Goal: Transaction & Acquisition: Purchase product/service

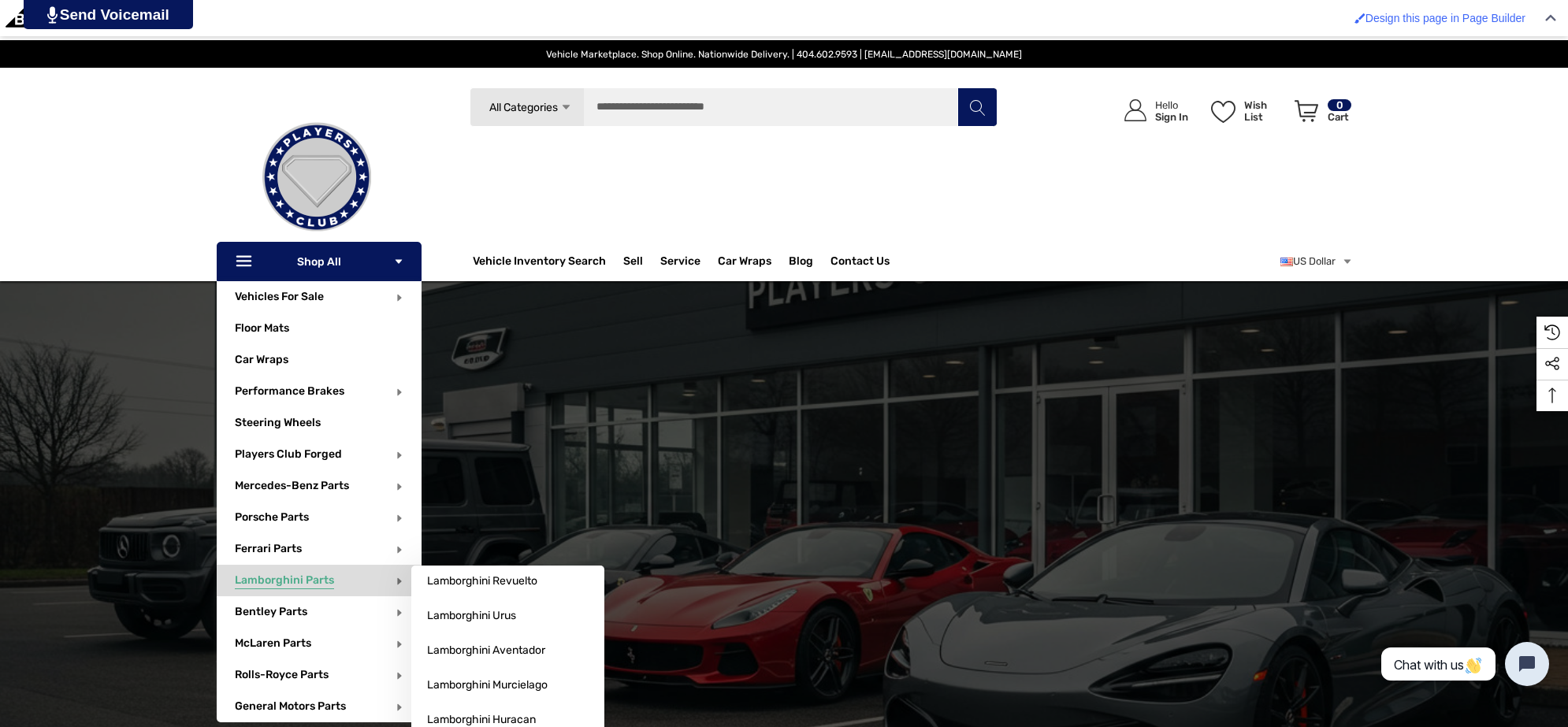
click at [318, 579] on span "Lamborghini Parts" at bounding box center [284, 582] width 99 height 17
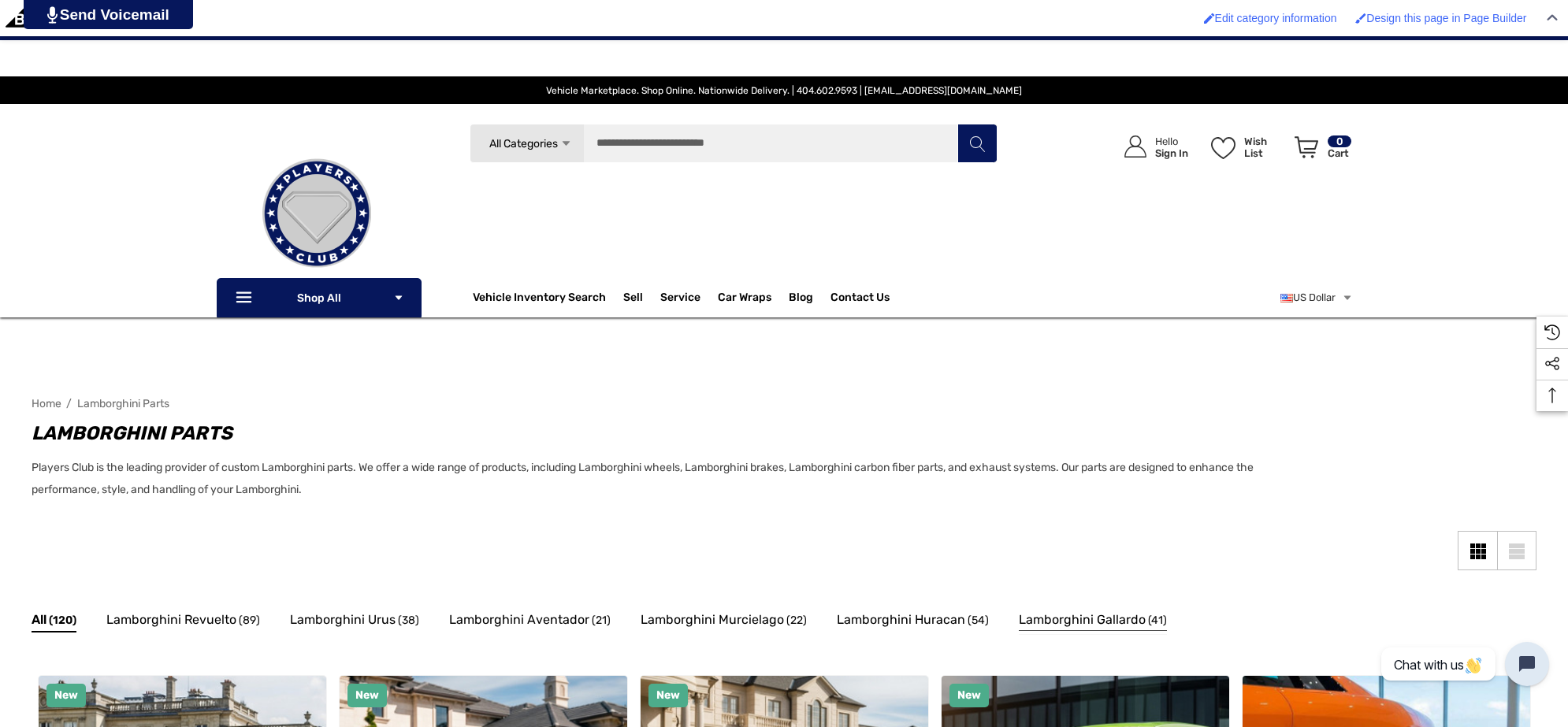
click at [1148, 623] on span "(41)" at bounding box center [1158, 621] width 19 height 21
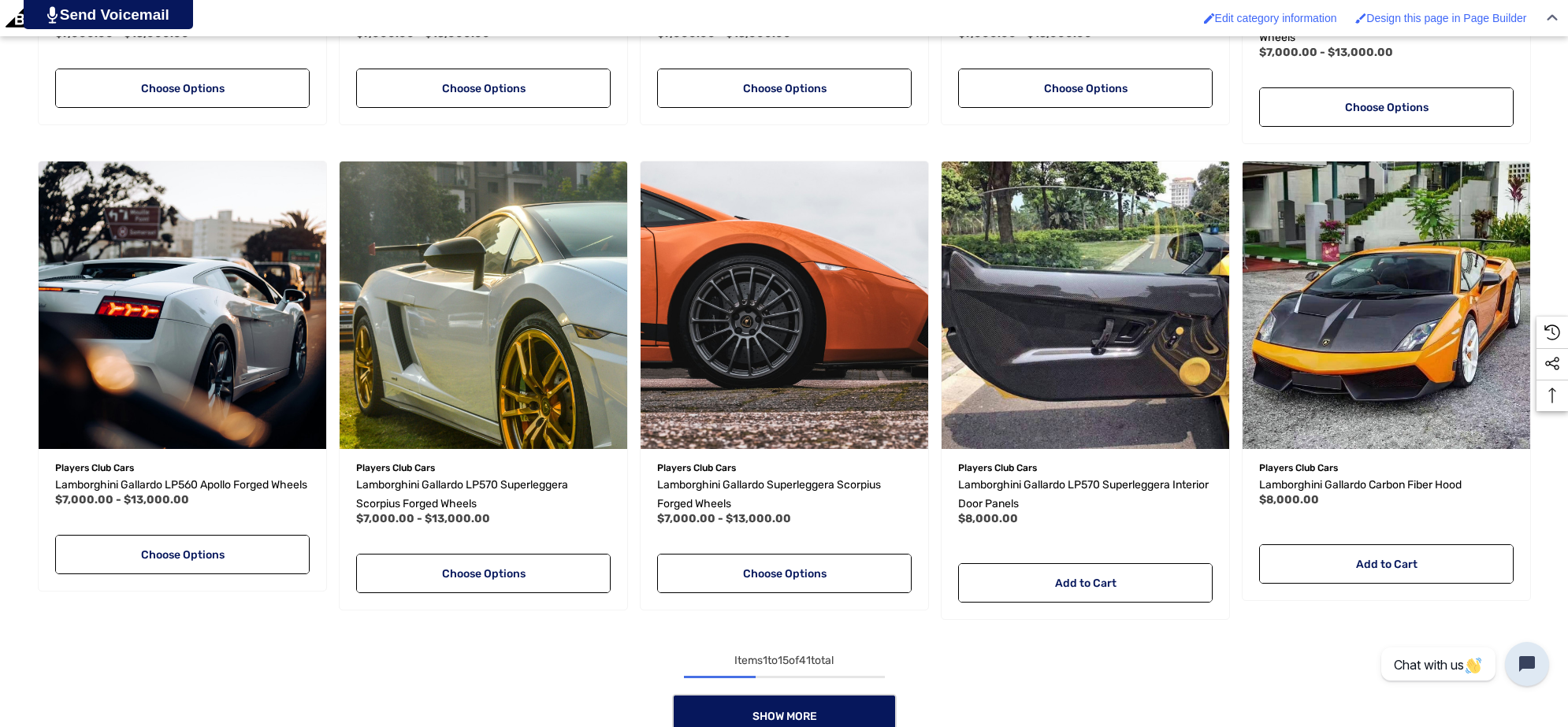
scroll to position [1379, 0]
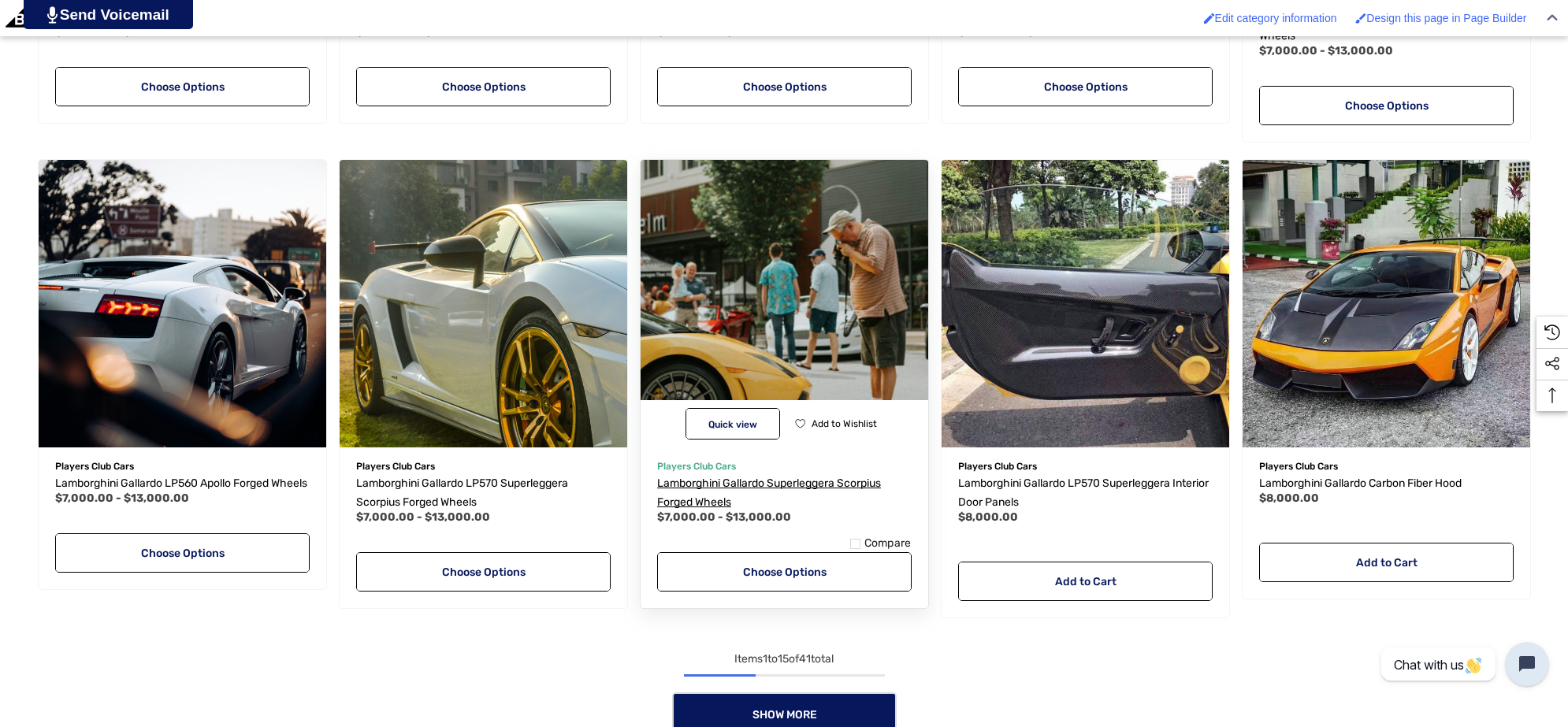
click at [671, 478] on span "Lamborghini Gallardo Superleggera Scorpius Forged Wheels" at bounding box center [769, 493] width 224 height 33
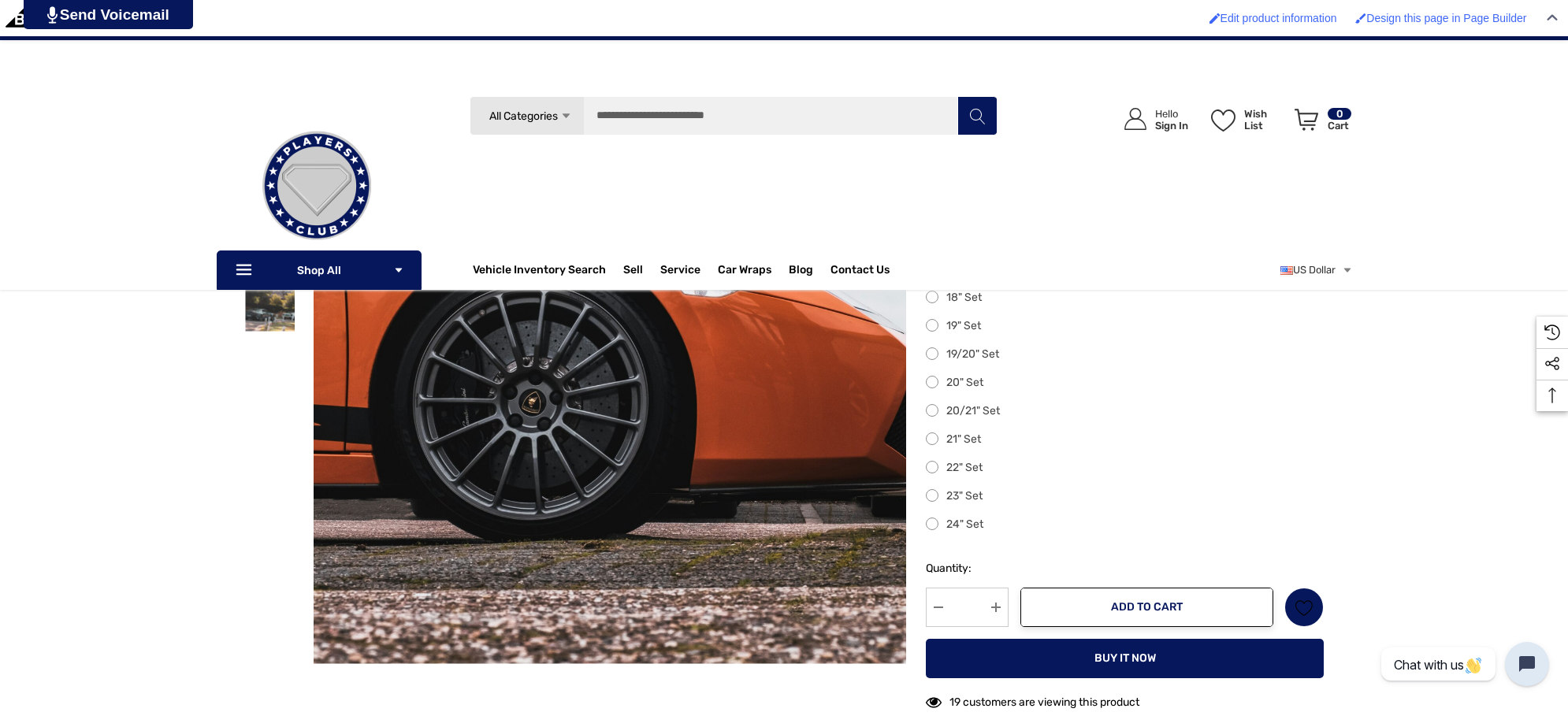
scroll to position [394, 0]
click at [936, 332] on label "19" Set" at bounding box center [1125, 328] width 398 height 19
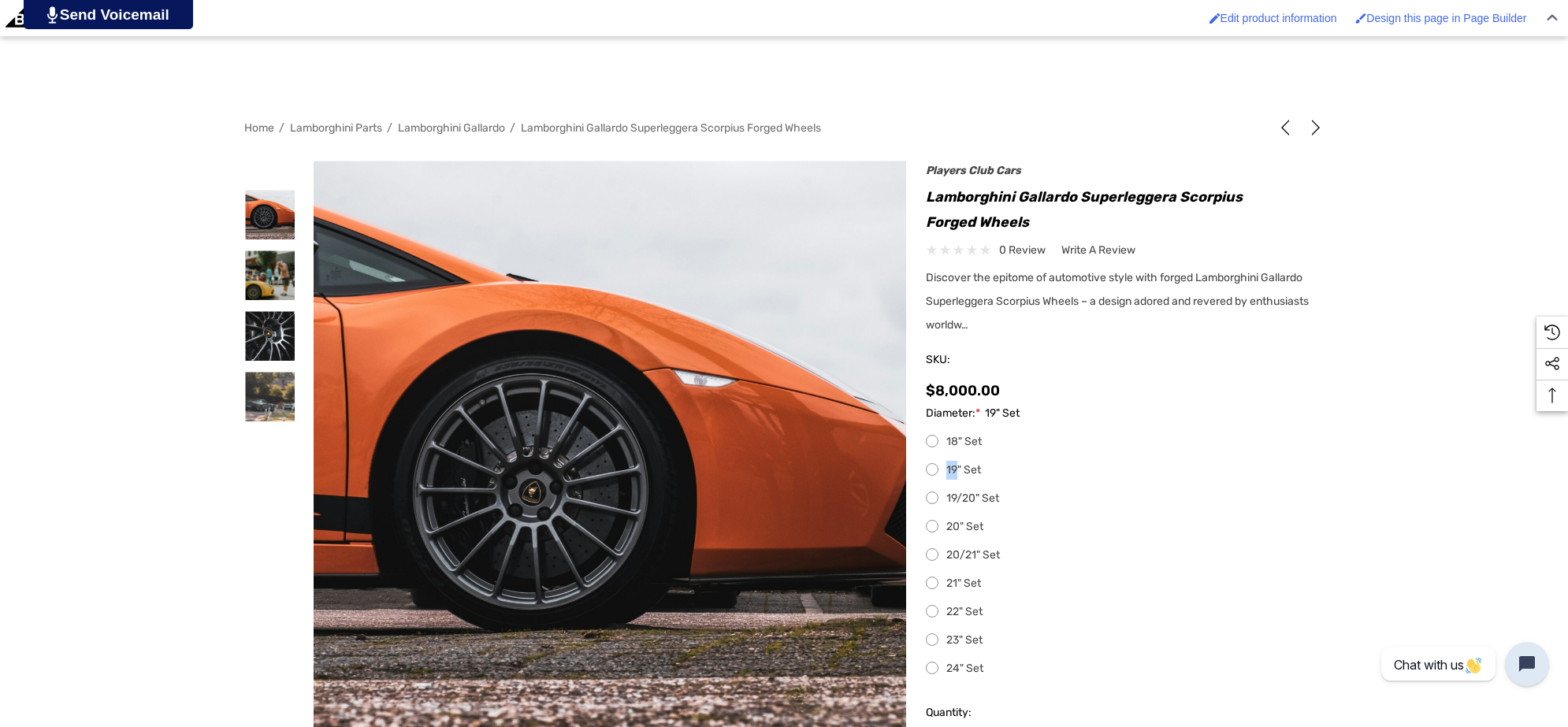
scroll to position [295, 0]
